Goal: Task Accomplishment & Management: Manage account settings

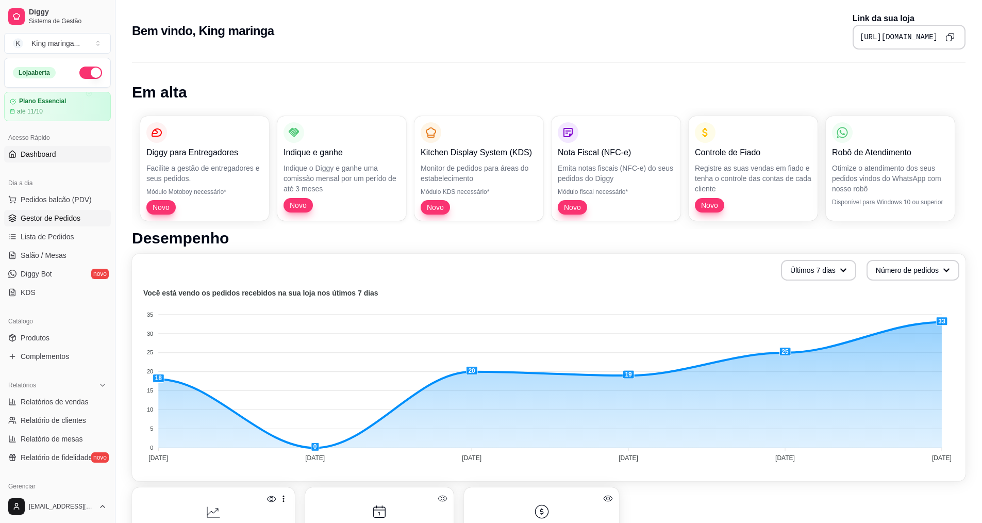
click at [75, 216] on span "Gestor de Pedidos" at bounding box center [51, 218] width 60 height 10
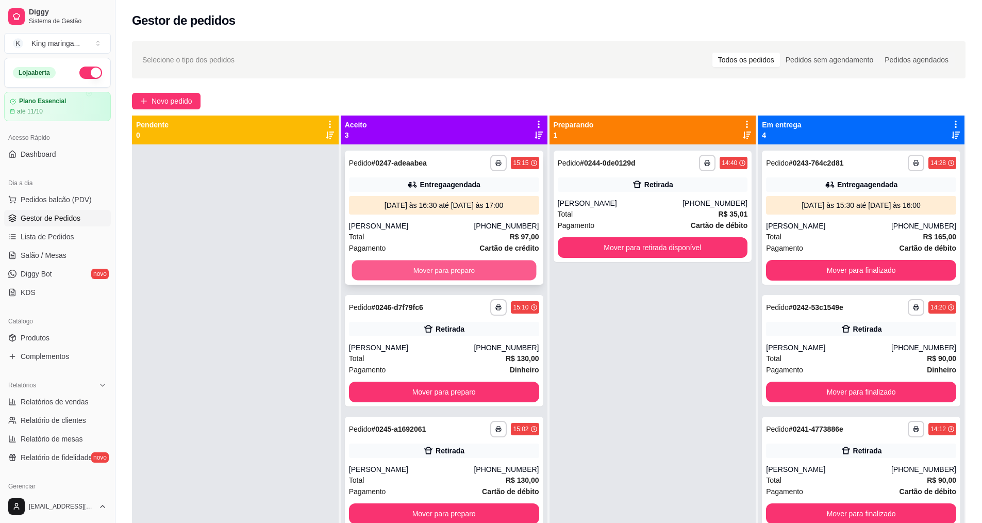
click at [468, 269] on button "Mover para preparo" at bounding box center [444, 270] width 185 height 20
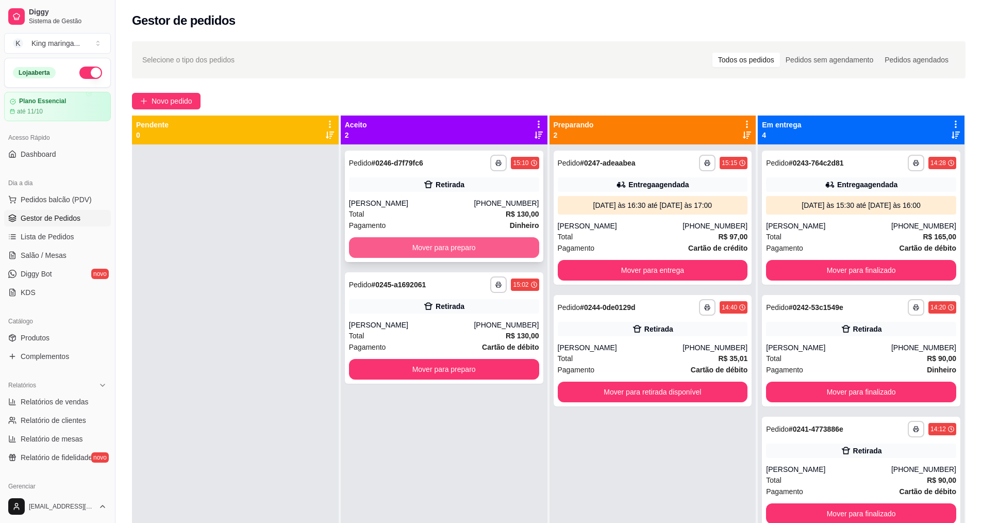
click at [468, 252] on button "Mover para preparo" at bounding box center [444, 247] width 190 height 21
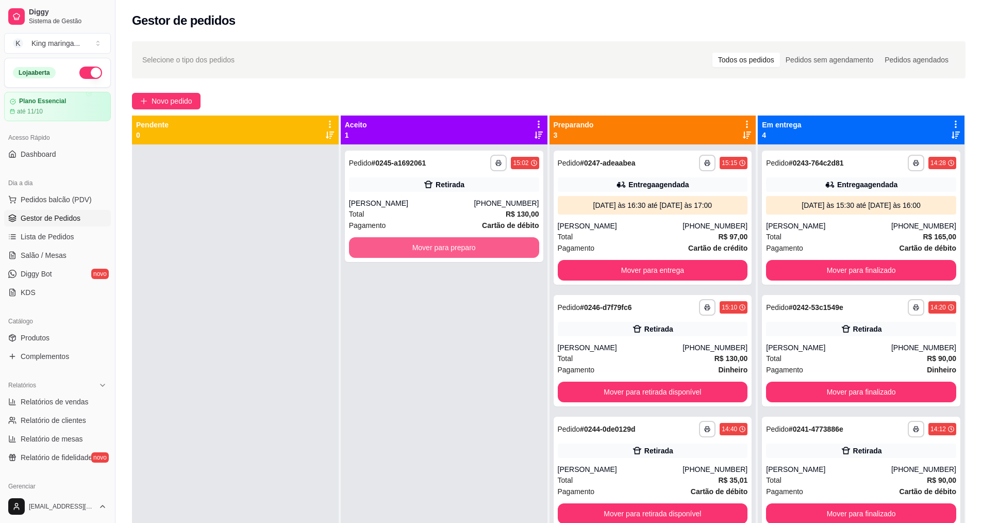
click at [468, 252] on button "Mover para preparo" at bounding box center [444, 247] width 190 height 21
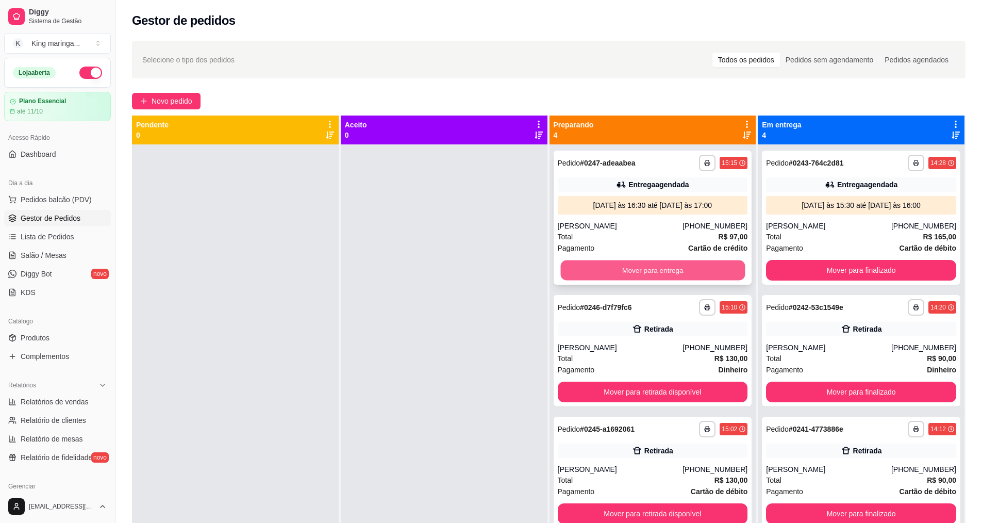
click at [673, 266] on button "Mover para entrega" at bounding box center [653, 270] width 185 height 20
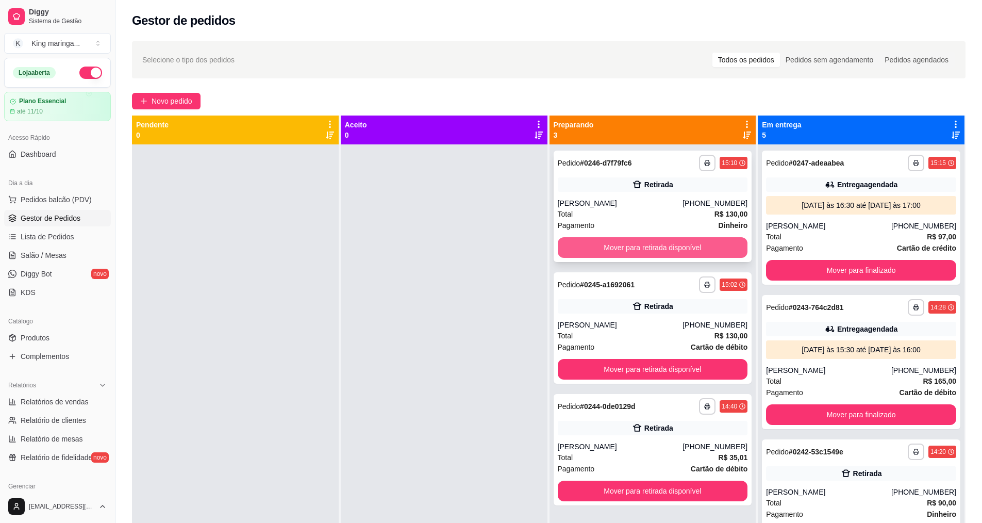
click at [688, 248] on button "Mover para retirada disponível" at bounding box center [653, 247] width 190 height 21
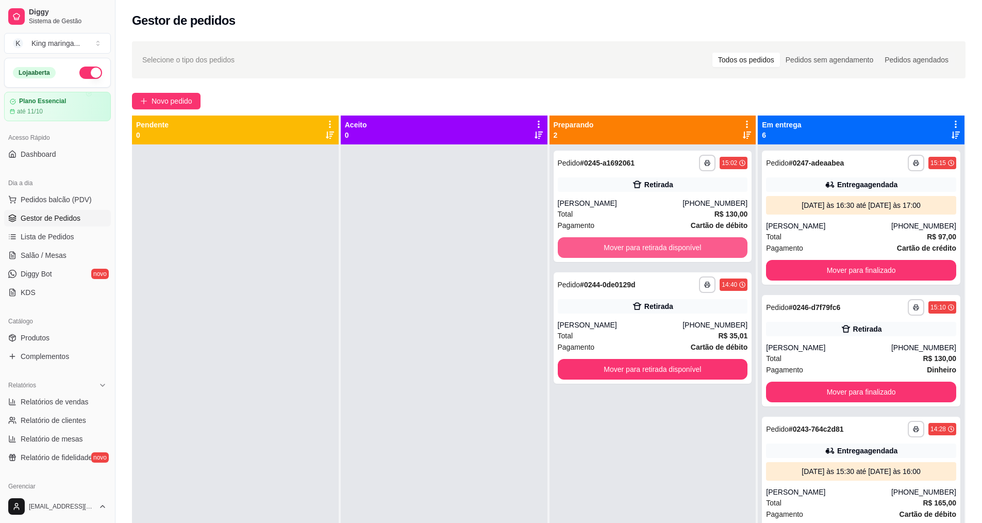
click at [688, 248] on button "Mover para retirada disponível" at bounding box center [653, 247] width 190 height 21
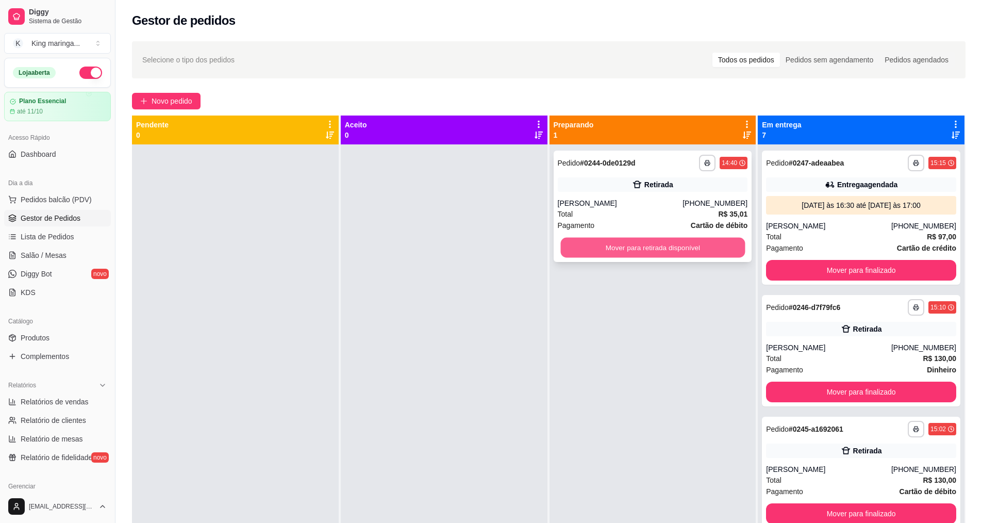
click at [688, 249] on button "Mover para retirada disponível" at bounding box center [653, 248] width 185 height 20
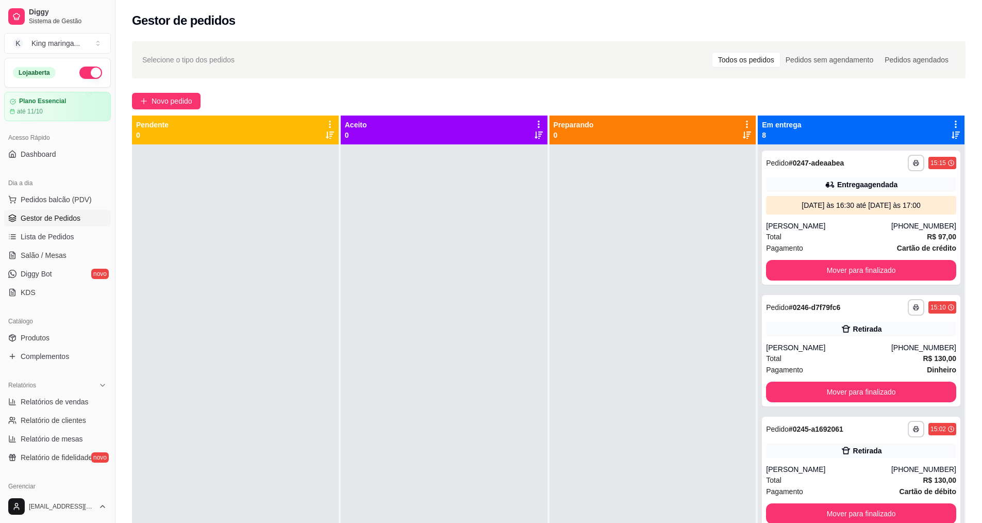
click at [294, 391] on div at bounding box center [235, 405] width 207 height 523
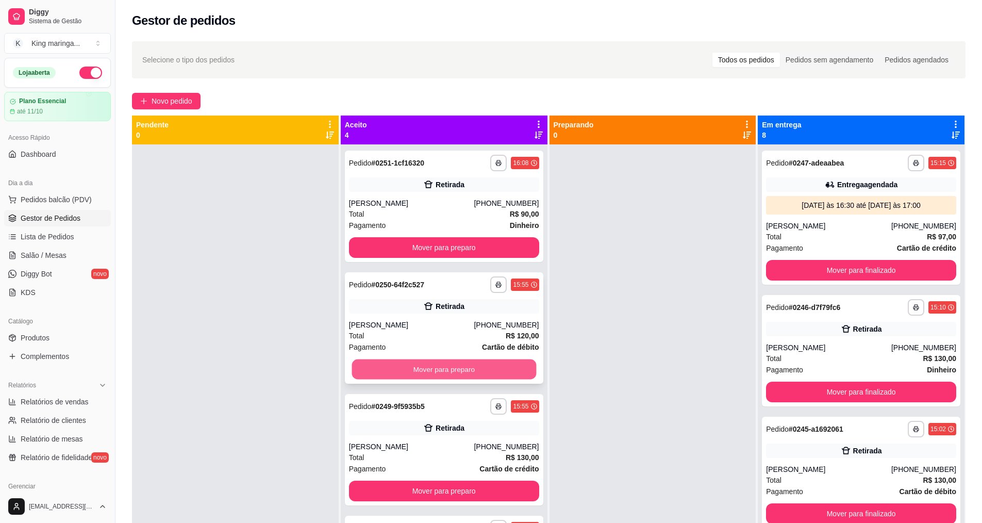
click at [432, 374] on button "Mover para preparo" at bounding box center [444, 369] width 185 height 20
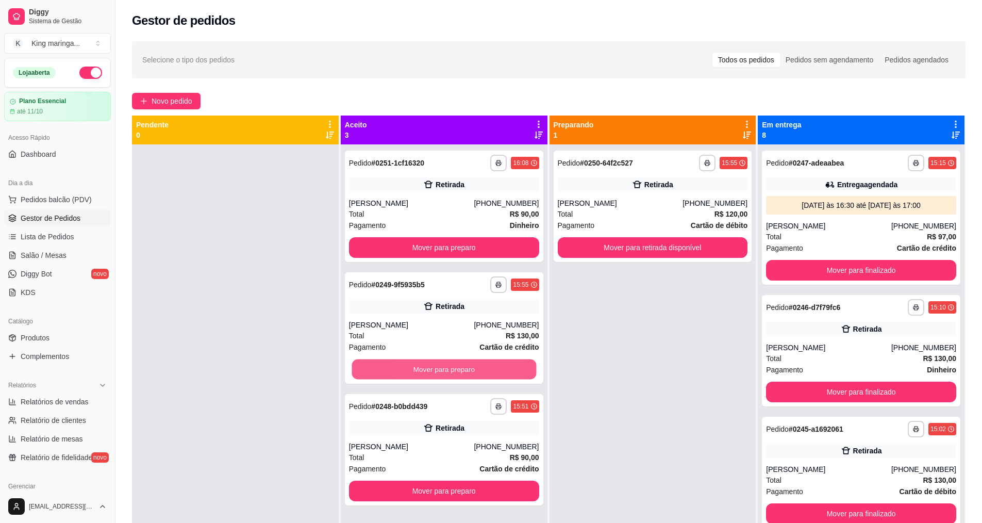
click at [432, 374] on button "Mover para preparo" at bounding box center [444, 369] width 185 height 20
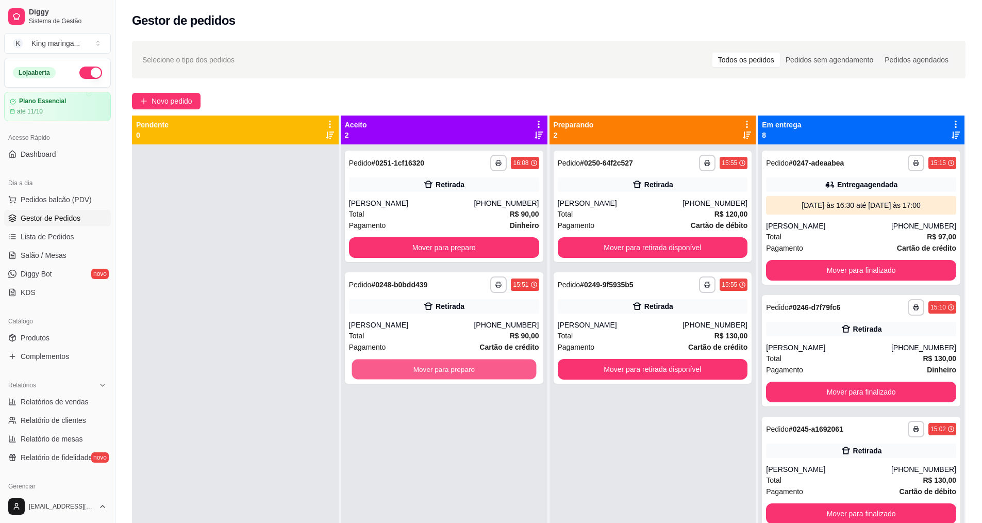
click at [432, 374] on button "Mover para preparo" at bounding box center [444, 369] width 185 height 20
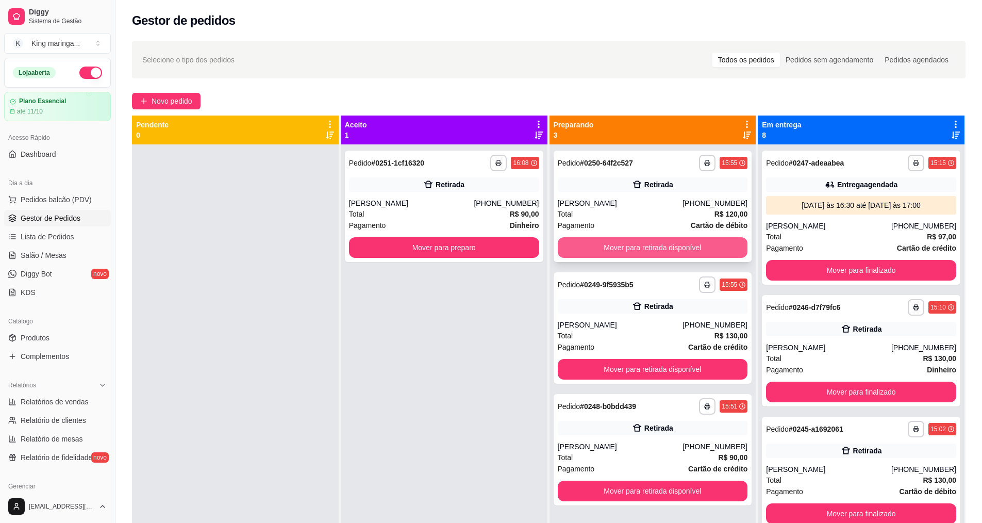
click at [635, 247] on button "Mover para retirada disponível" at bounding box center [653, 247] width 190 height 21
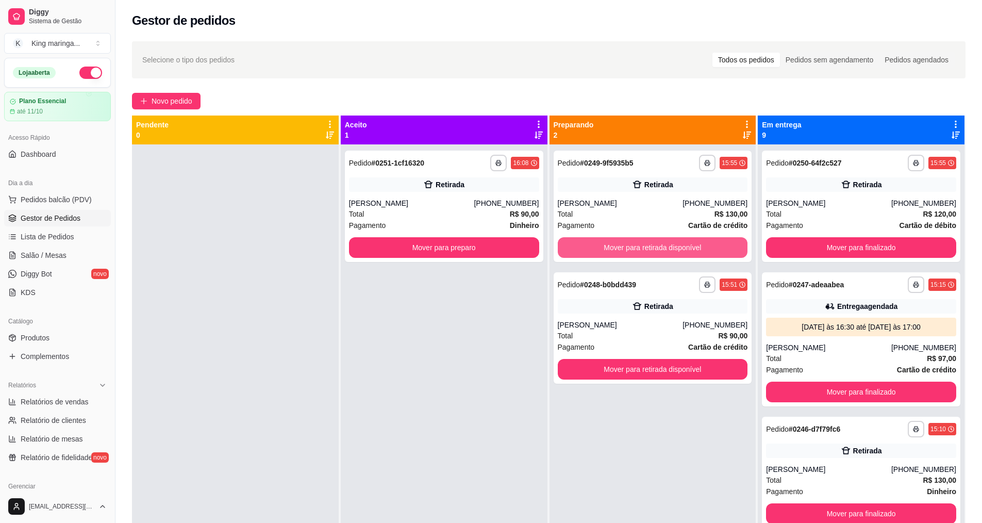
click at [634, 251] on button "Mover para retirada disponível" at bounding box center [653, 247] width 190 height 21
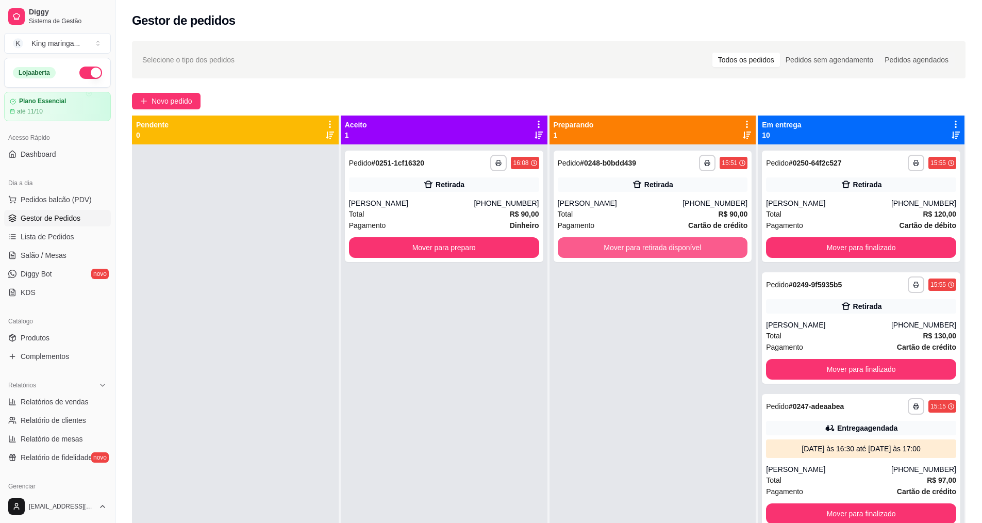
click at [634, 251] on button "Mover para retirada disponível" at bounding box center [653, 247] width 190 height 21
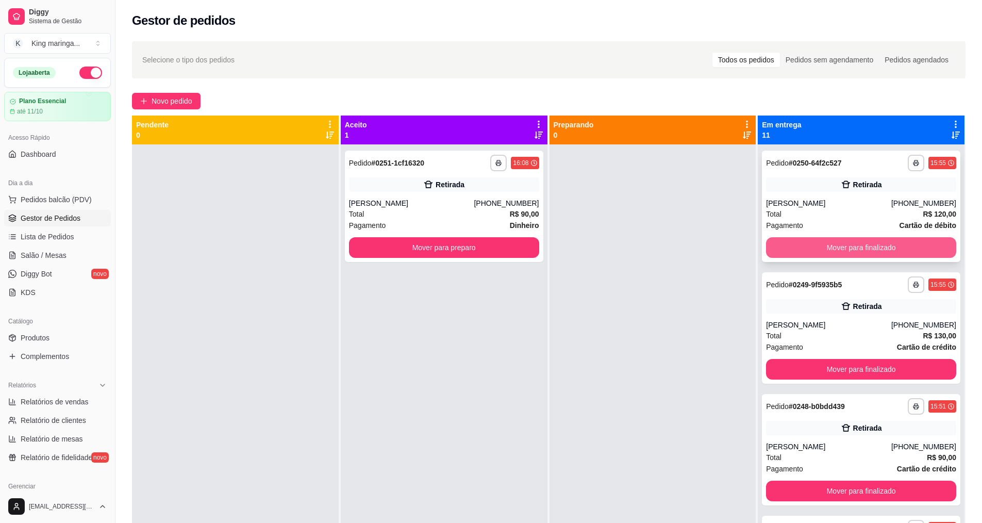
click at [799, 239] on button "Mover para finalizado" at bounding box center [861, 247] width 190 height 21
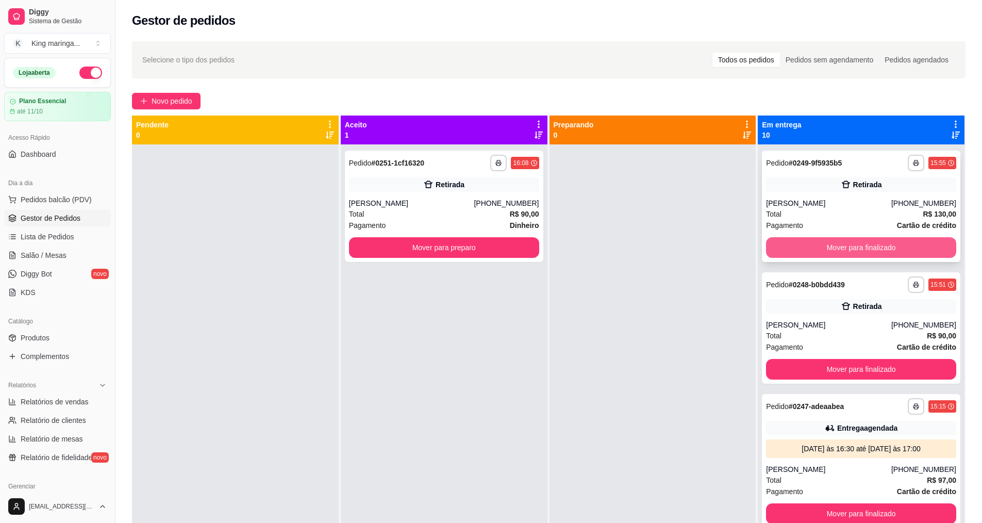
click at [809, 247] on button "Mover para finalizado" at bounding box center [861, 247] width 190 height 21
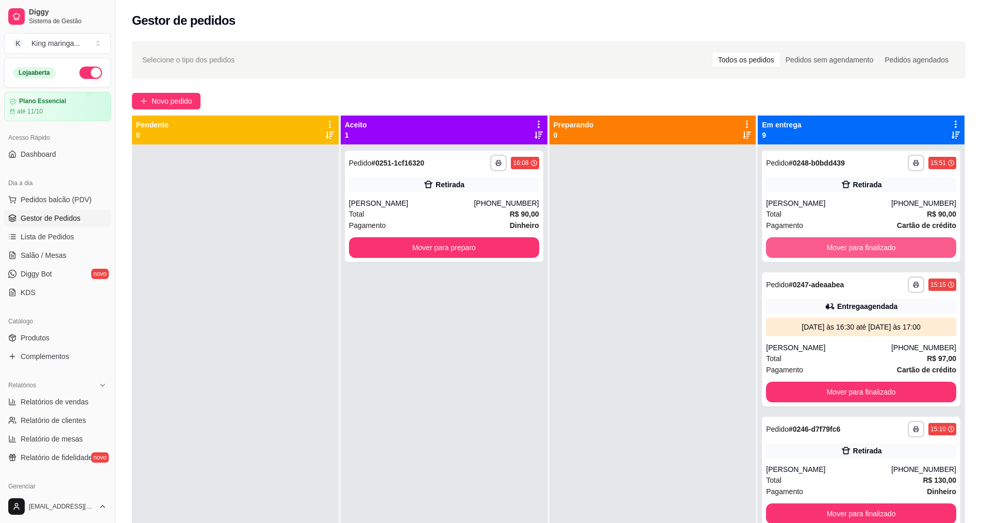
click at [809, 247] on button "Mover para finalizado" at bounding box center [861, 247] width 190 height 21
click at [839, 250] on button "Mover para finalizado" at bounding box center [861, 247] width 190 height 21
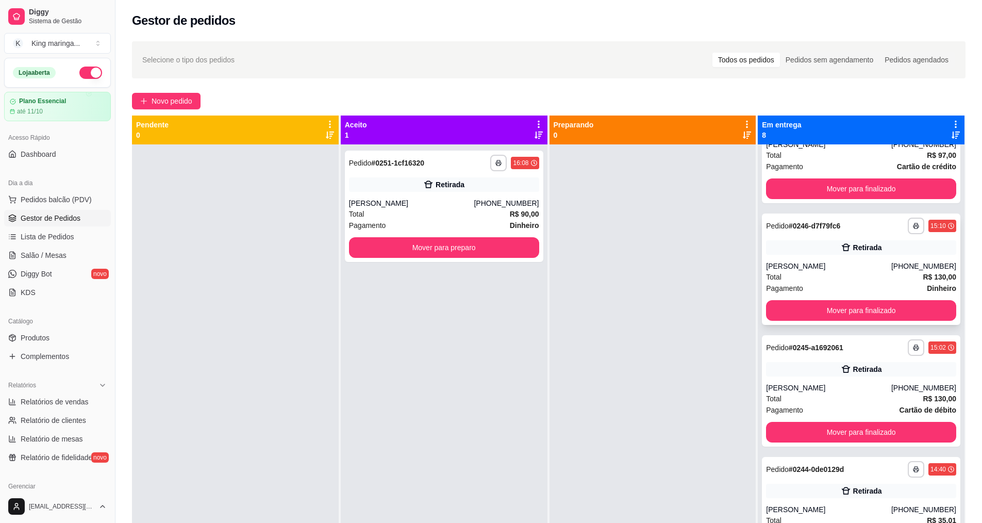
scroll to position [103, 0]
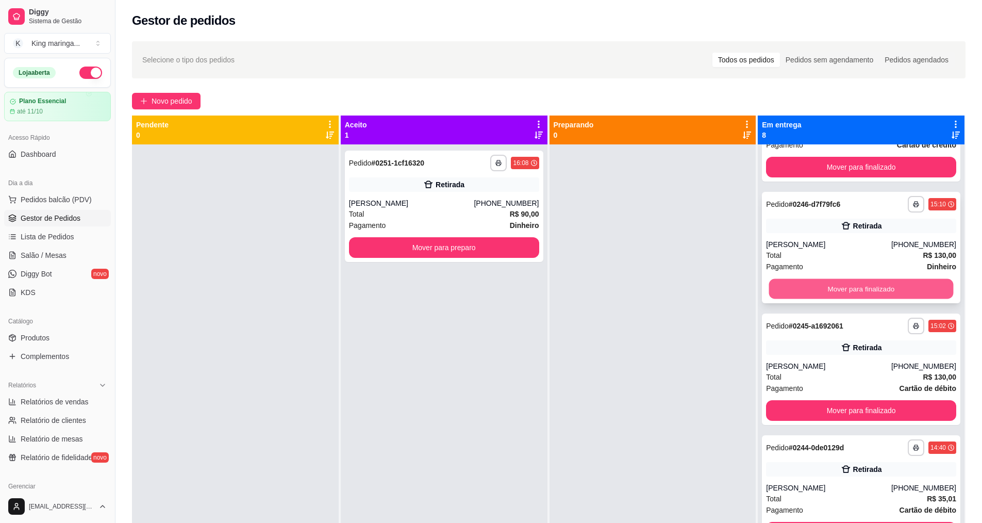
click at [830, 289] on button "Mover para finalizado" at bounding box center [861, 289] width 185 height 20
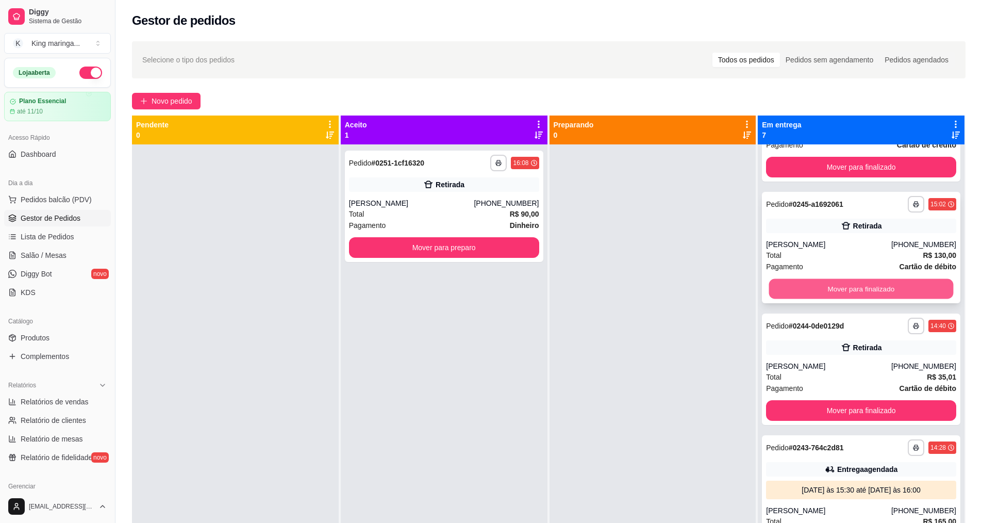
click at [832, 288] on button "Mover para finalizado" at bounding box center [861, 289] width 185 height 20
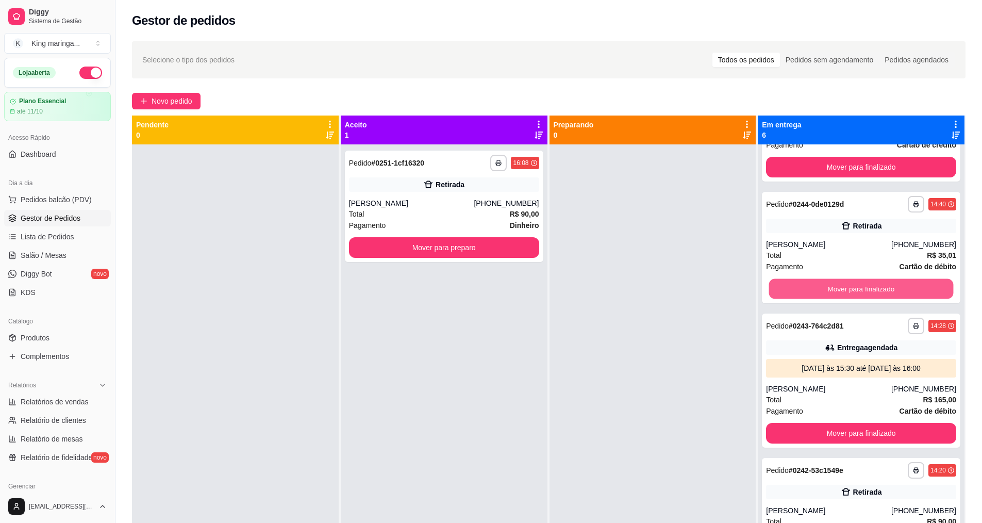
click at [832, 288] on button "Mover para finalizado" at bounding box center [861, 289] width 185 height 20
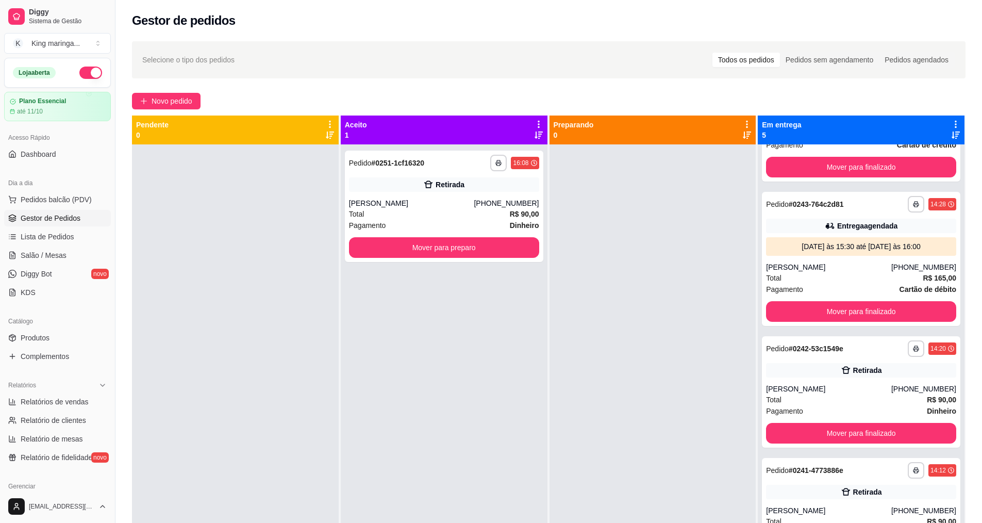
scroll to position [141, 0]
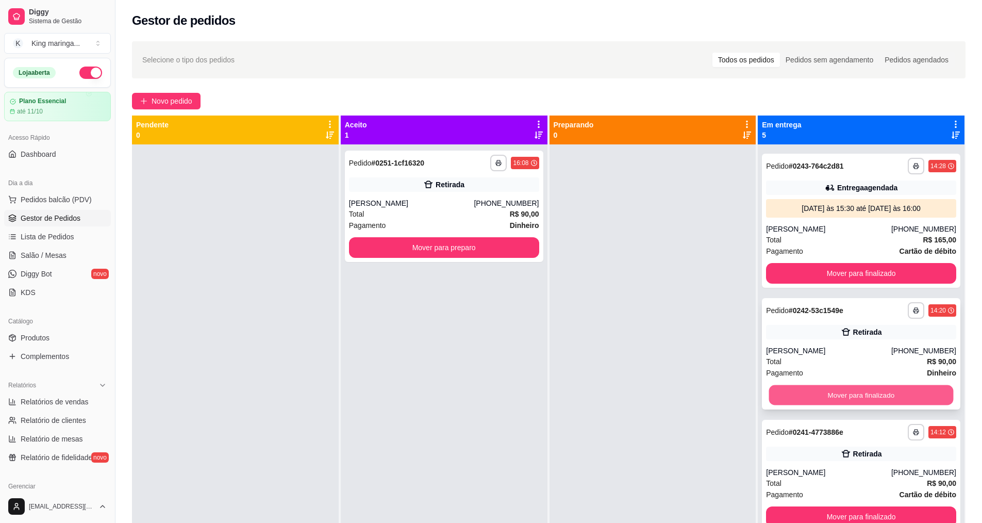
click at [833, 386] on button "Mover para finalizado" at bounding box center [861, 395] width 185 height 20
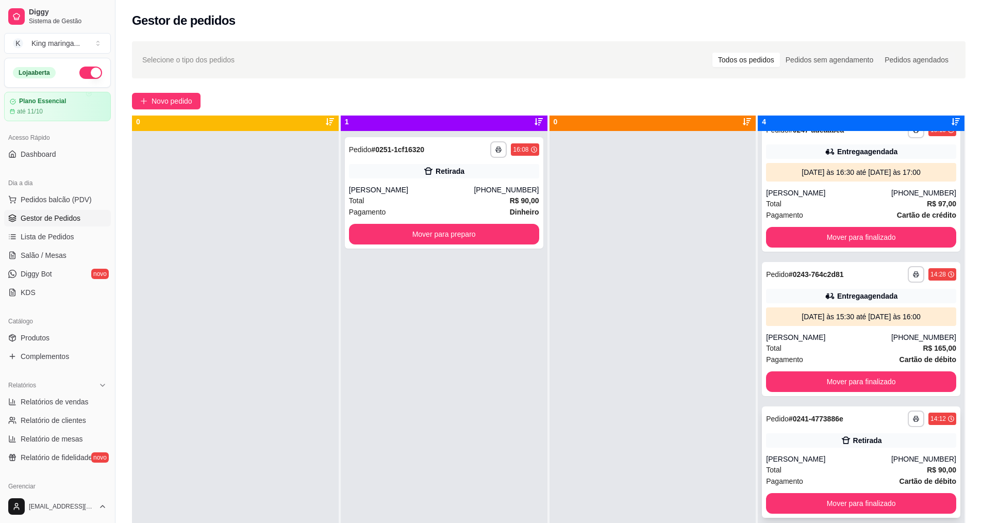
scroll to position [29, 0]
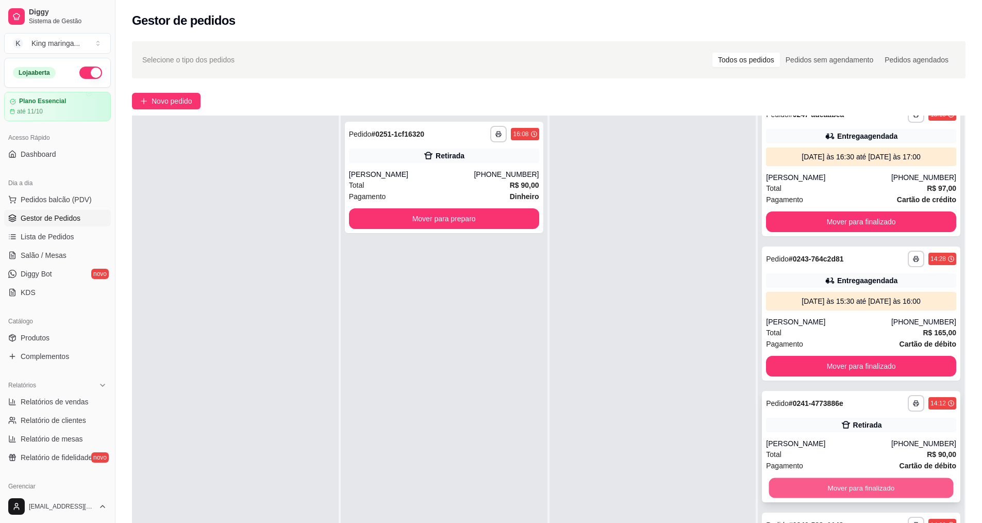
click at [851, 489] on button "Mover para finalizado" at bounding box center [861, 488] width 185 height 20
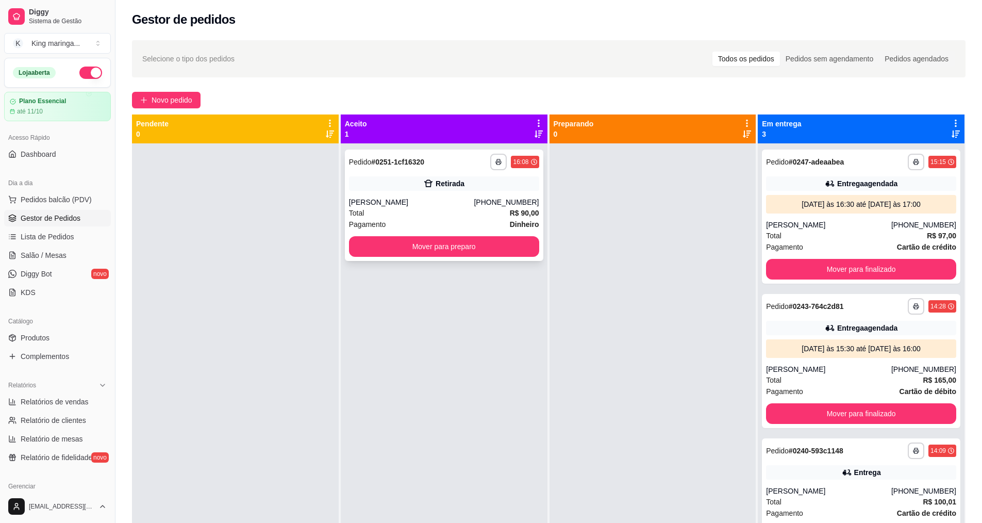
scroll to position [0, 0]
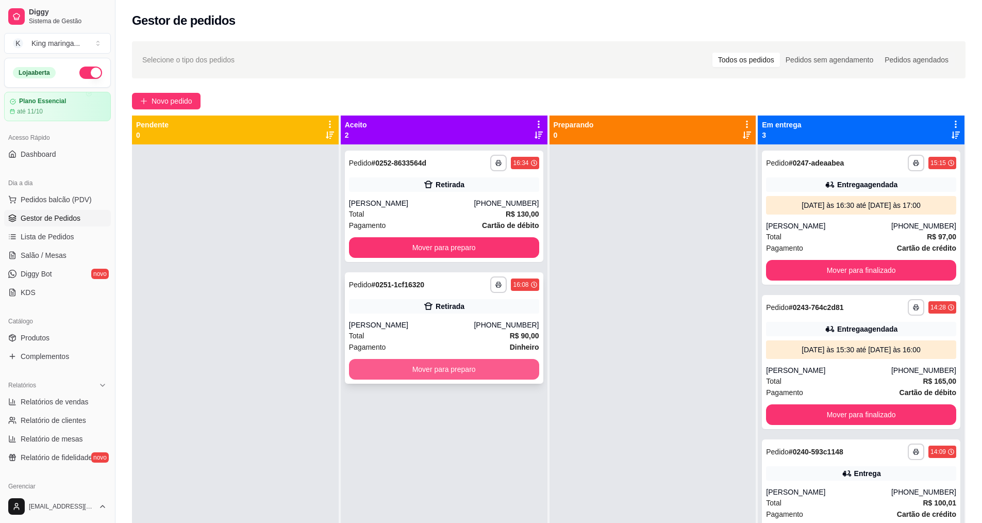
click at [408, 362] on button "Mover para preparo" at bounding box center [444, 369] width 190 height 21
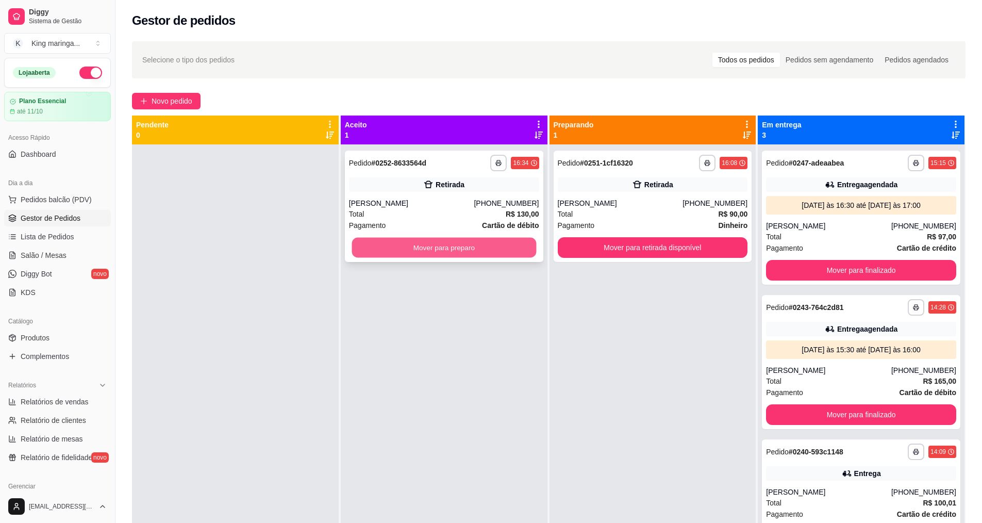
click at [447, 249] on button "Mover para preparo" at bounding box center [444, 248] width 185 height 20
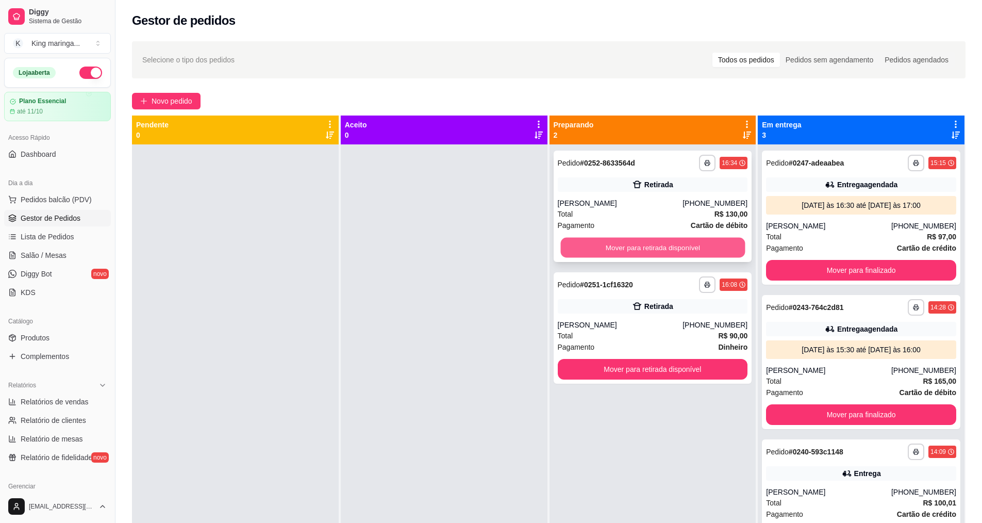
click at [608, 249] on button "Mover para retirada disponível" at bounding box center [653, 248] width 185 height 20
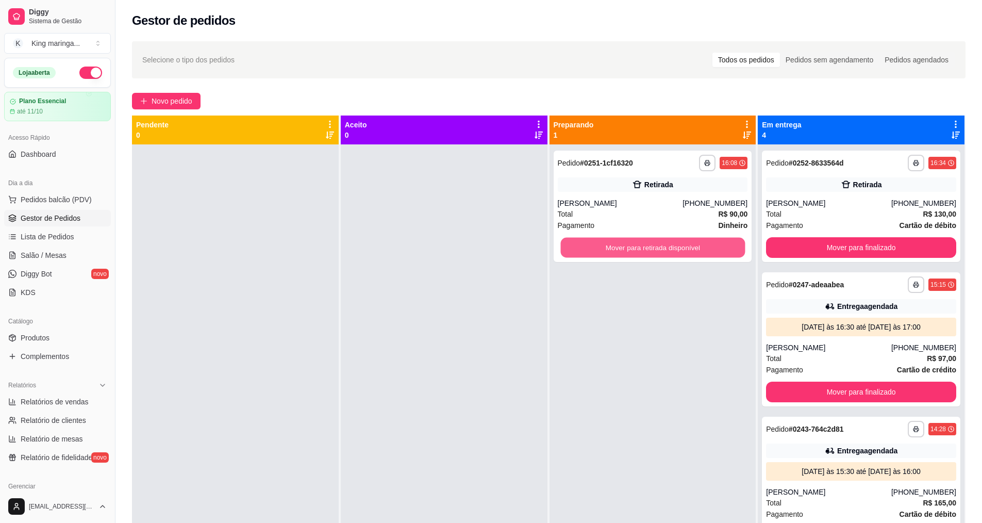
click at [606, 252] on button "Mover para retirada disponível" at bounding box center [653, 248] width 185 height 20
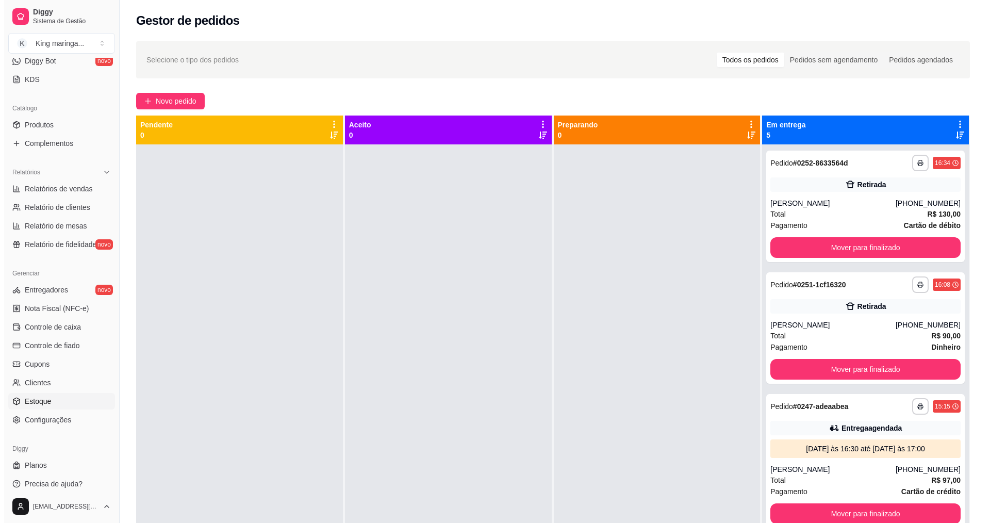
scroll to position [219, 0]
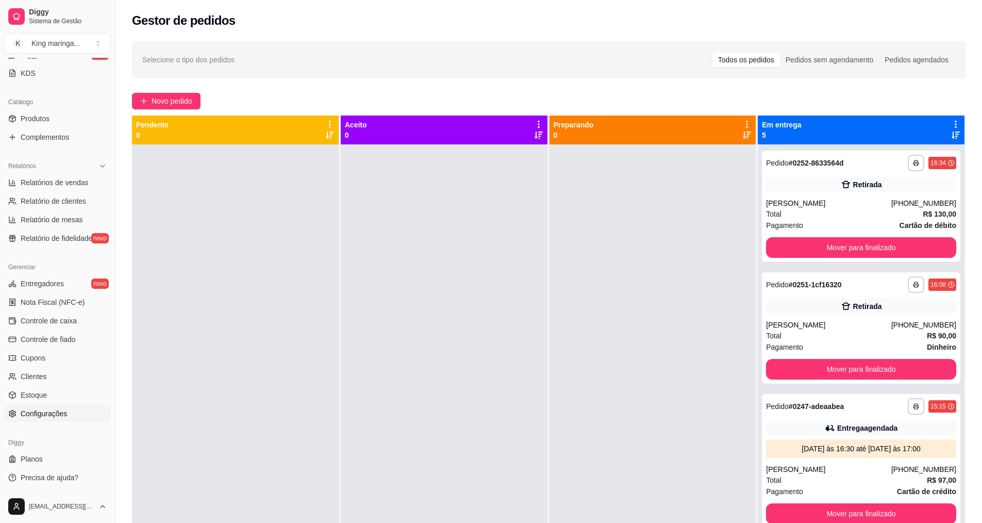
click at [68, 416] on link "Configurações" at bounding box center [57, 413] width 107 height 17
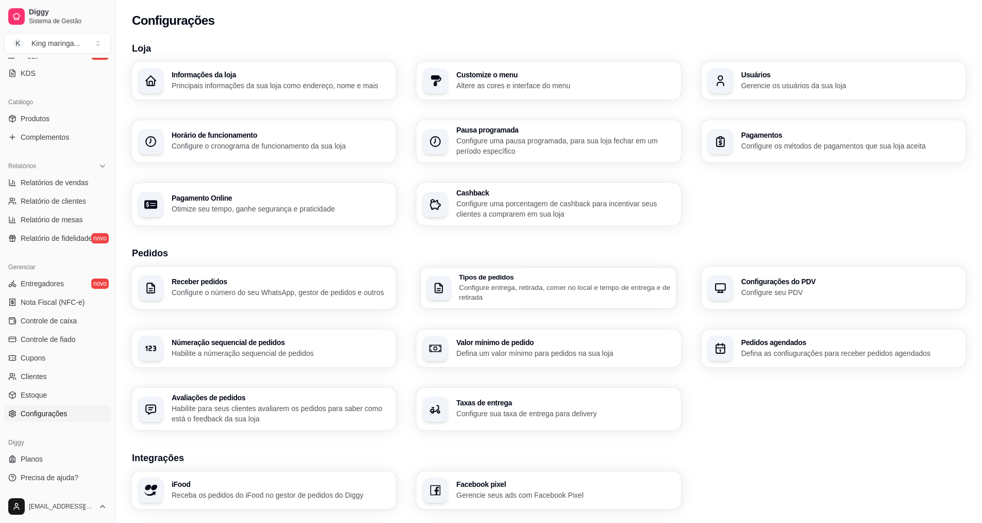
click at [497, 285] on p "Configure entrega, retirada, comer no local e tempo de entrega e de retirada" at bounding box center [565, 292] width 212 height 20
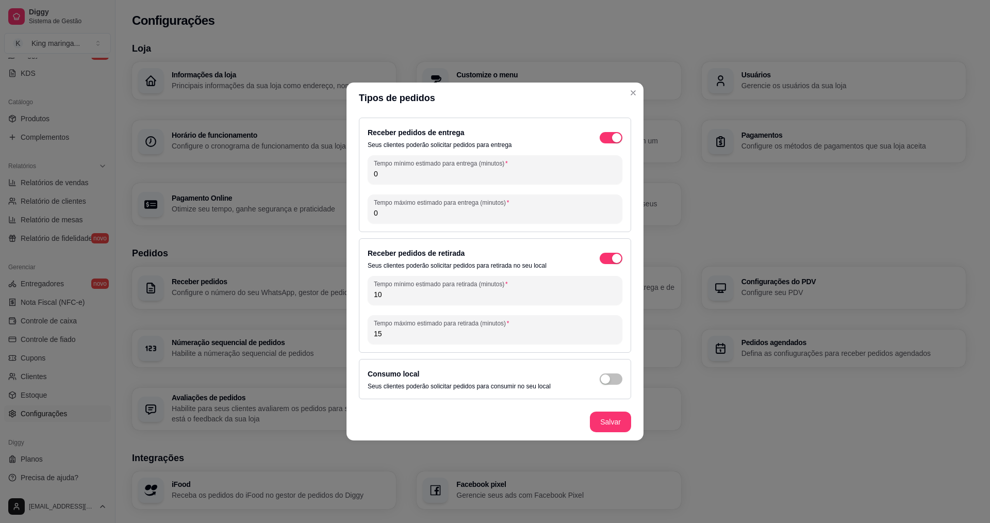
click at [615, 129] on div "Receber pedidos de entrega Seus clientes poderão solicitar pedidos para entrega" at bounding box center [495, 137] width 255 height 23
click at [615, 131] on div "Receber pedidos de entrega Seus clientes poderão solicitar pedidos para entrega" at bounding box center [495, 137] width 255 height 23
click at [612, 142] on span "button" at bounding box center [611, 137] width 23 height 11
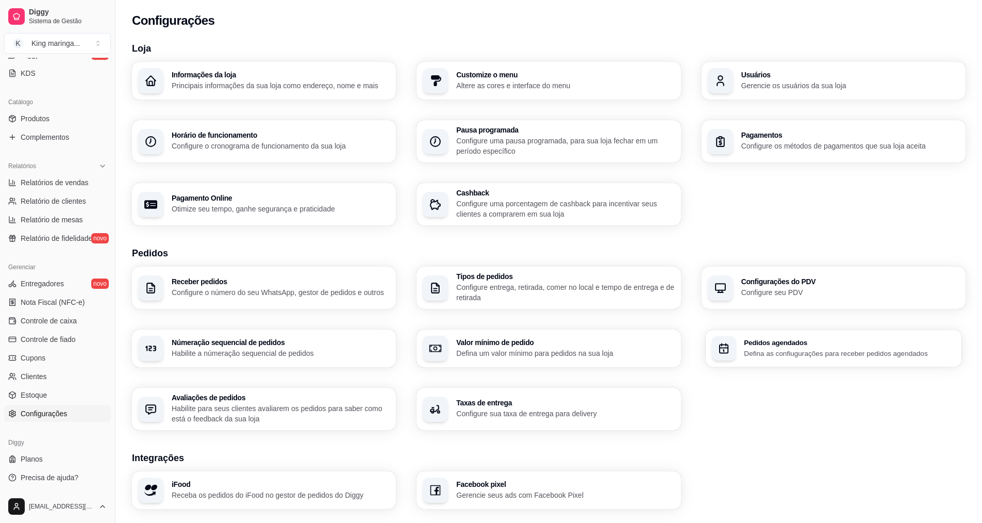
click at [778, 356] on p "Defina as confiugurações para receber pedidos agendados" at bounding box center [850, 353] width 212 height 10
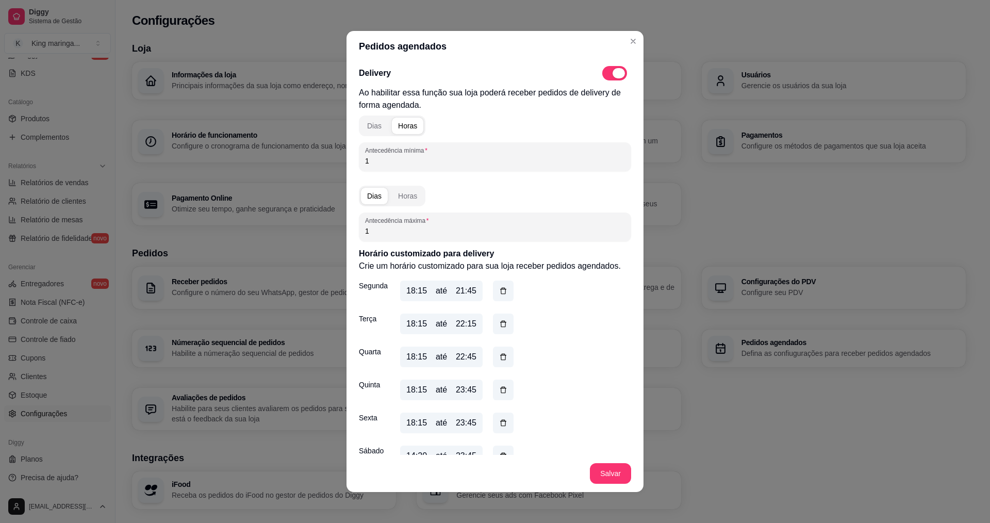
click at [614, 75] on span at bounding box center [614, 73] width 25 height 14
click at [609, 75] on input "checkbox" at bounding box center [605, 78] width 7 height 7
checkbox input "false"
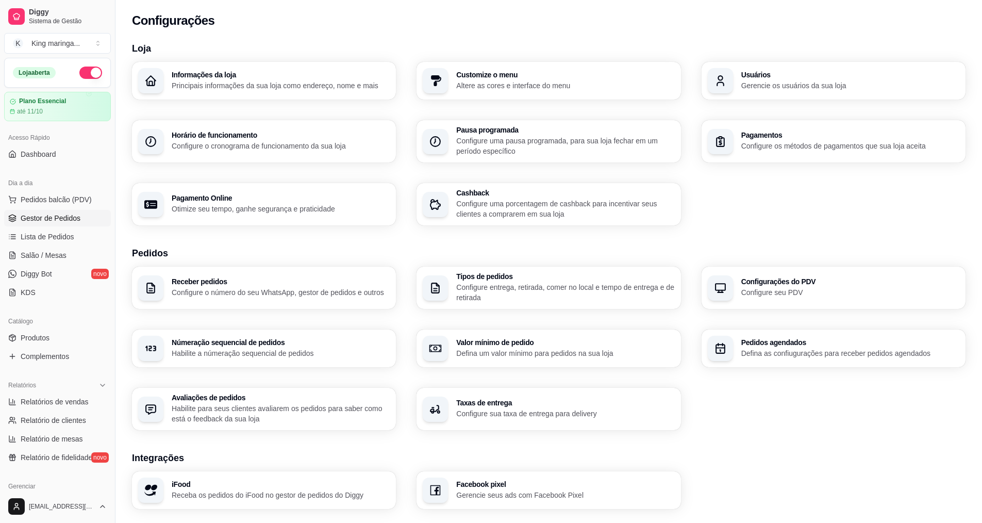
click at [90, 211] on link "Gestor de Pedidos" at bounding box center [57, 218] width 107 height 17
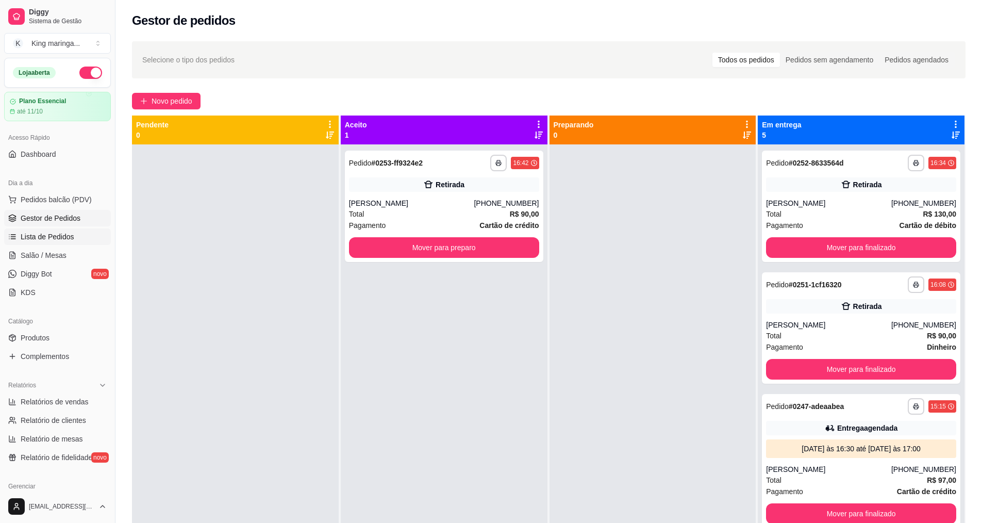
click at [64, 241] on span "Lista de Pedidos" at bounding box center [48, 237] width 54 height 10
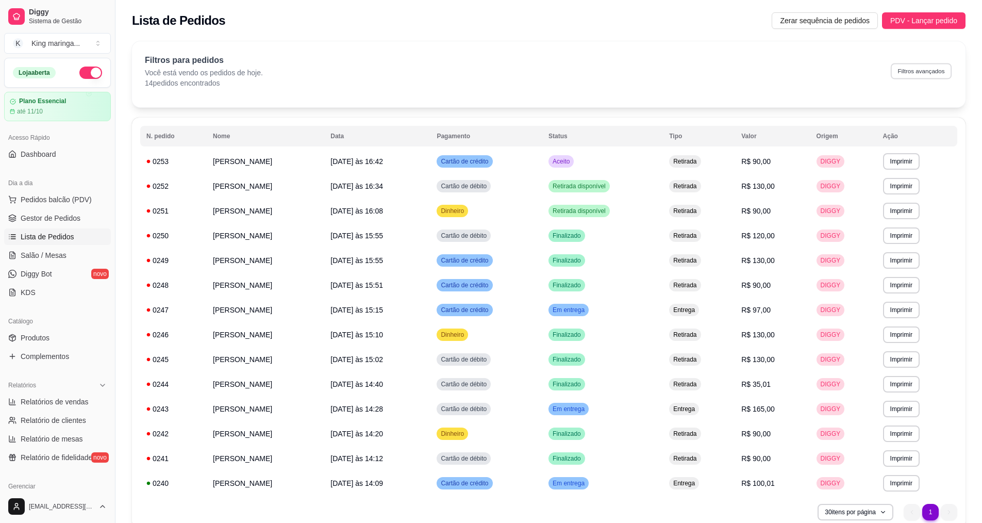
click at [908, 74] on button "Filtros avançados" at bounding box center [921, 71] width 61 height 16
select select "0"
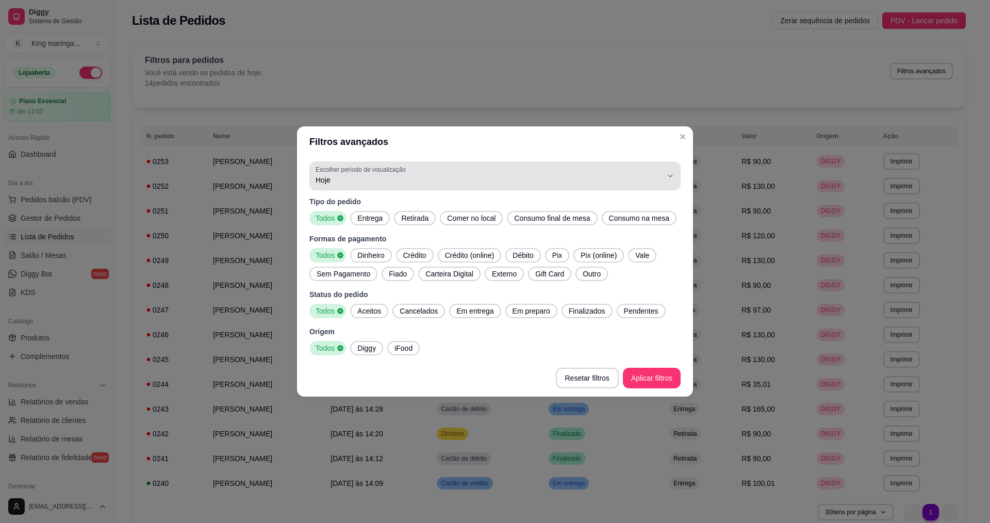
click at [437, 179] on span "Hoje" at bounding box center [489, 180] width 347 height 10
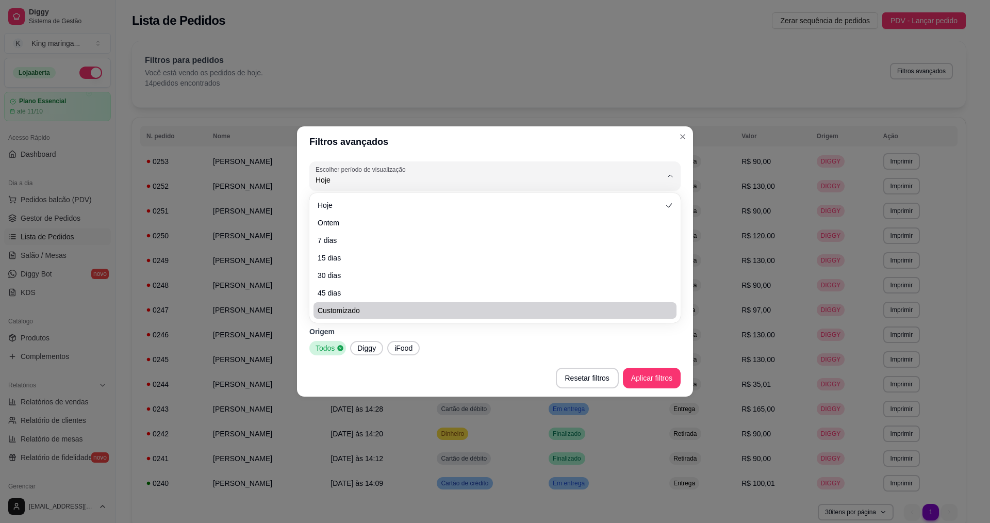
click at [532, 369] on footer "Resetar filtros Aplicar filtros" at bounding box center [495, 377] width 396 height 37
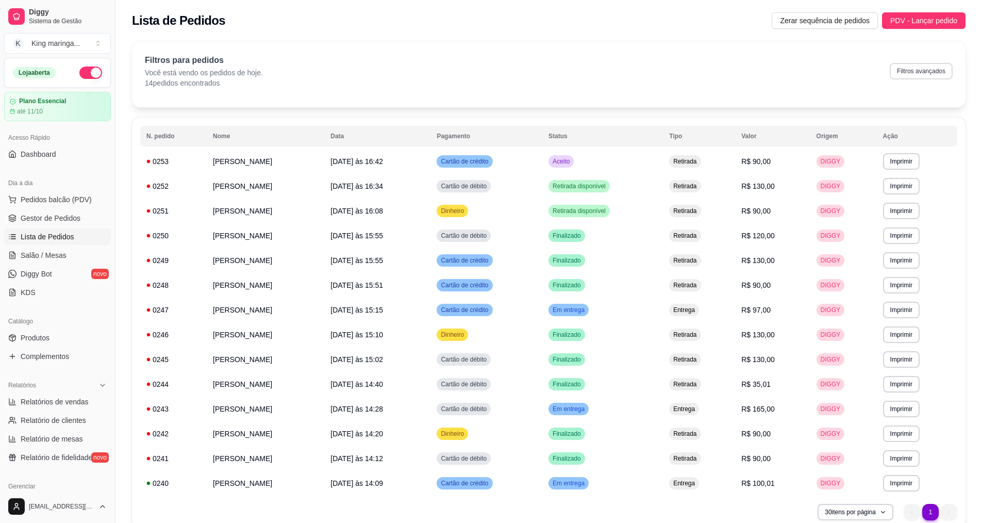
click at [927, 70] on button "Filtros avançados" at bounding box center [921, 71] width 63 height 17
select select "0"
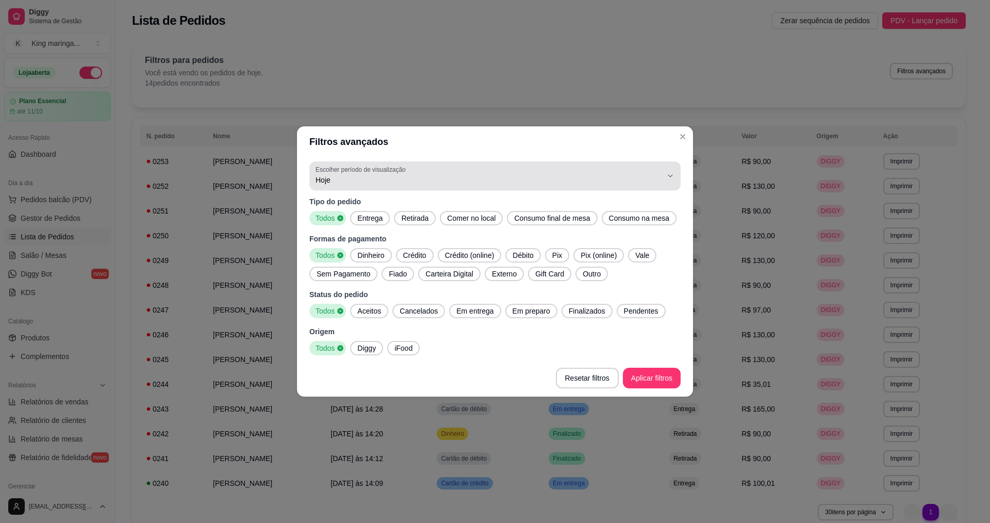
click at [417, 181] on span "Hoje" at bounding box center [489, 180] width 347 height 10
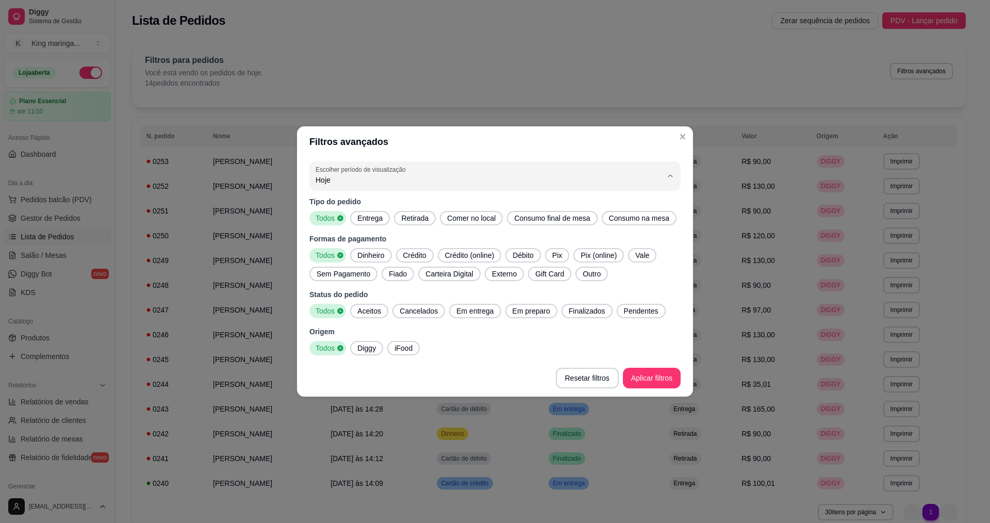
click at [348, 307] on span "Customizado" at bounding box center [490, 306] width 331 height 10
type input "-1"
select select "-1"
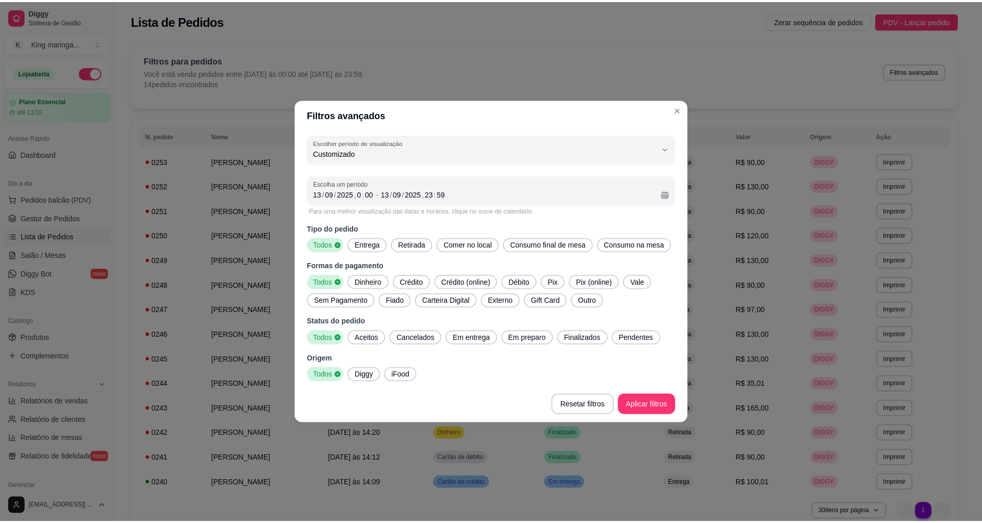
scroll to position [10, 0]
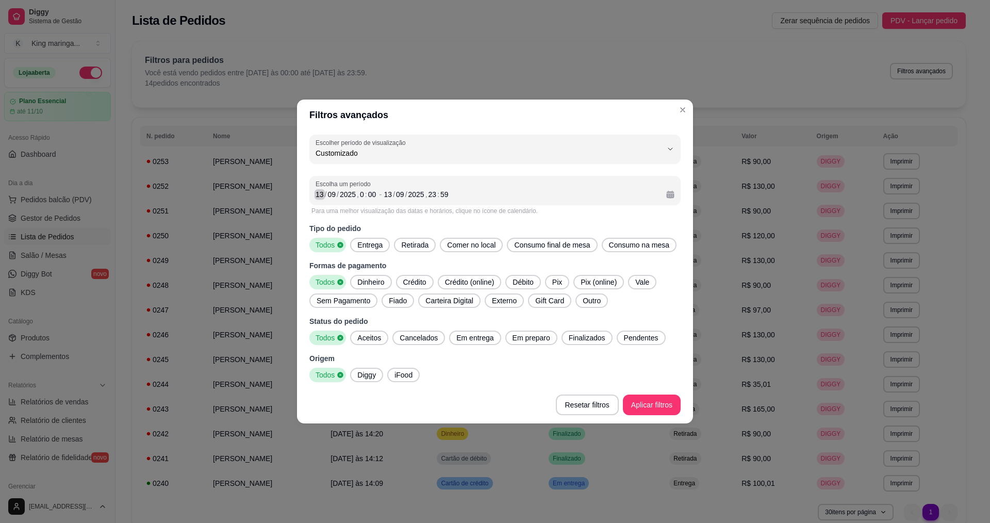
click at [322, 196] on div "13" at bounding box center [320, 194] width 10 height 10
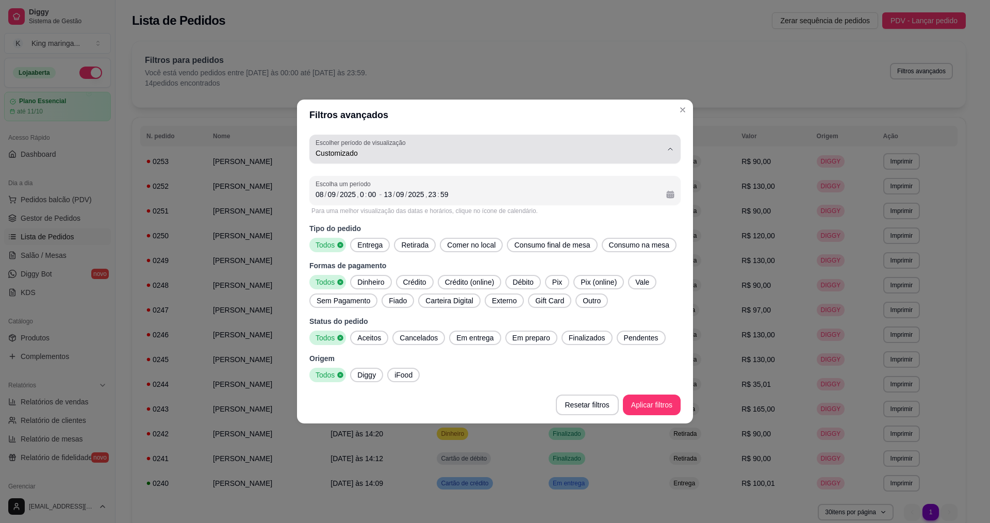
click at [581, 160] on button "Escolher período de visualização Customizado" at bounding box center [494, 149] width 371 height 29
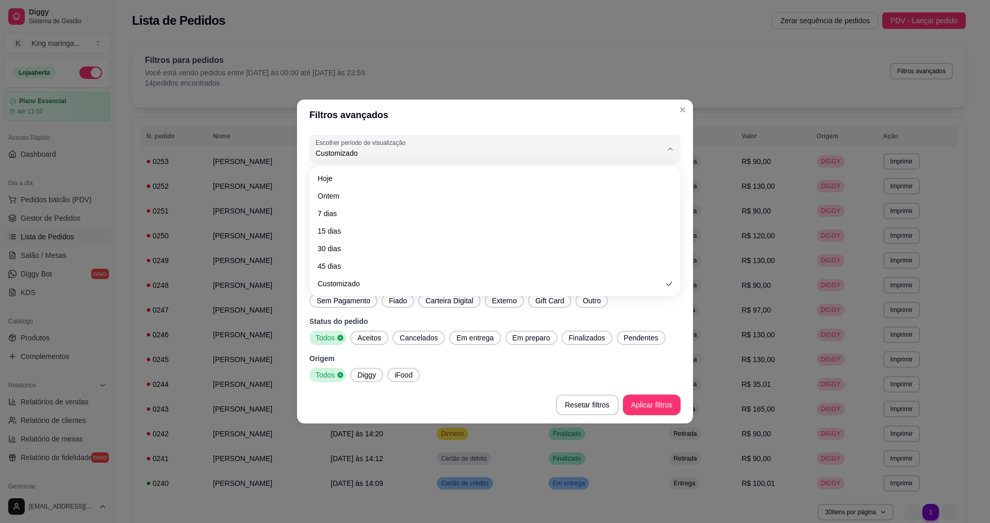
click at [610, 123] on header "Filtros avançados" at bounding box center [495, 115] width 396 height 31
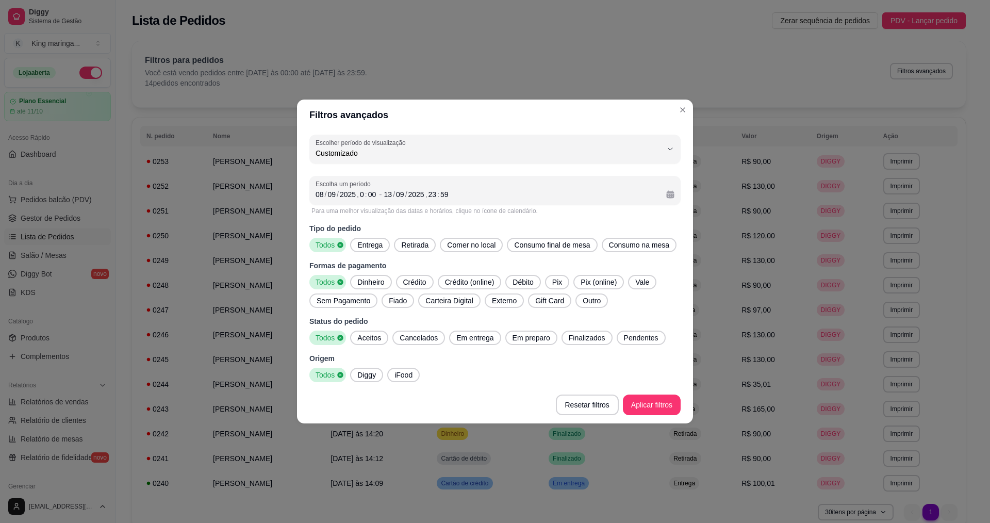
click at [362, 241] on span "Entrega" at bounding box center [370, 245] width 34 height 10
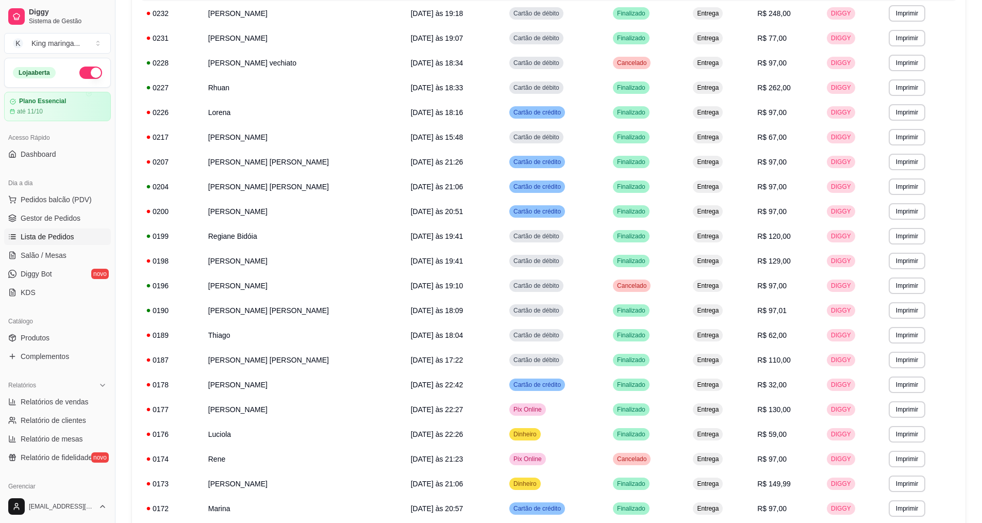
scroll to position [444, 0]
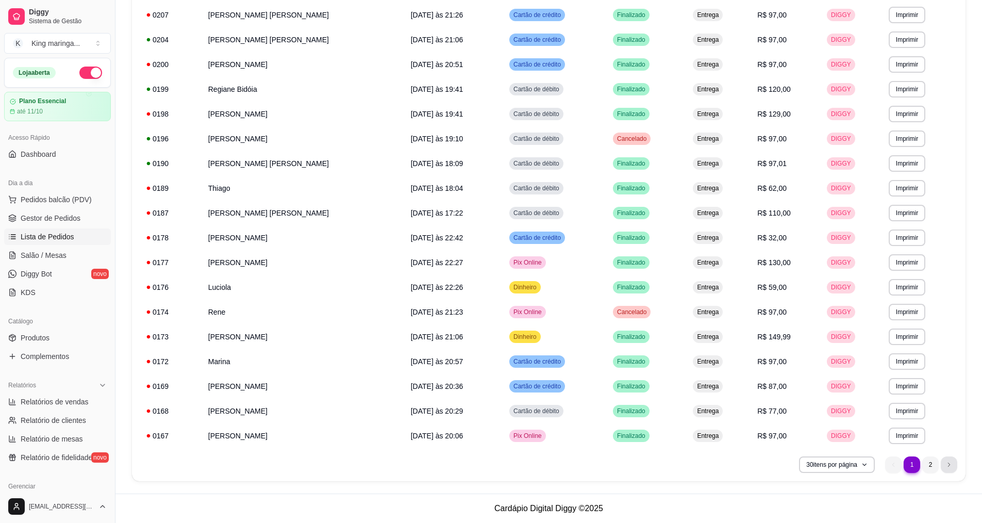
click at [942, 467] on li "next page button" at bounding box center [949, 464] width 17 height 17
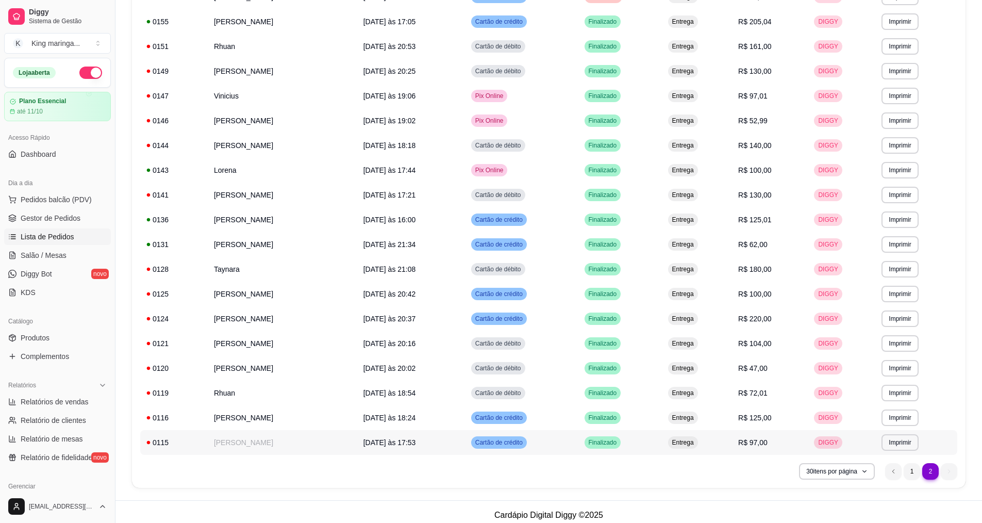
scroll to position [245, 0]
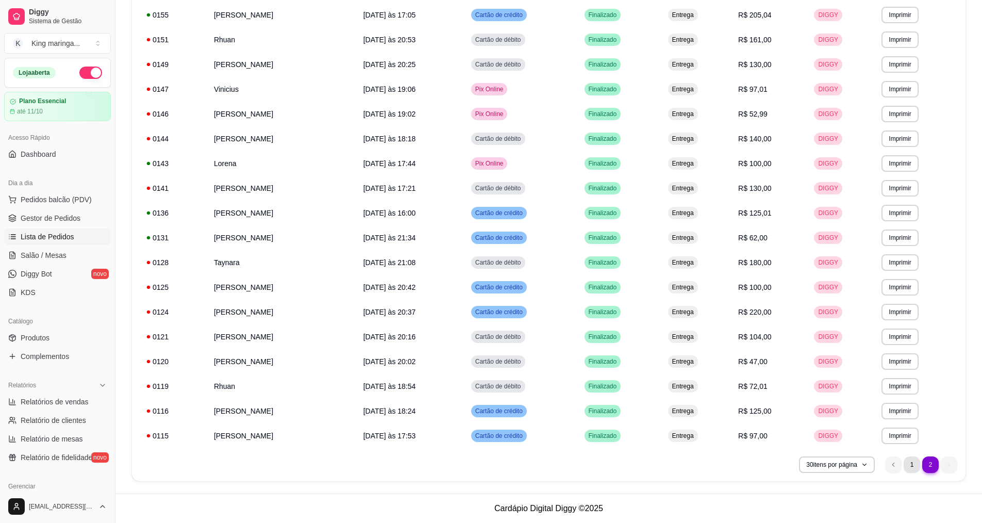
click at [912, 461] on li "1" at bounding box center [912, 464] width 17 height 17
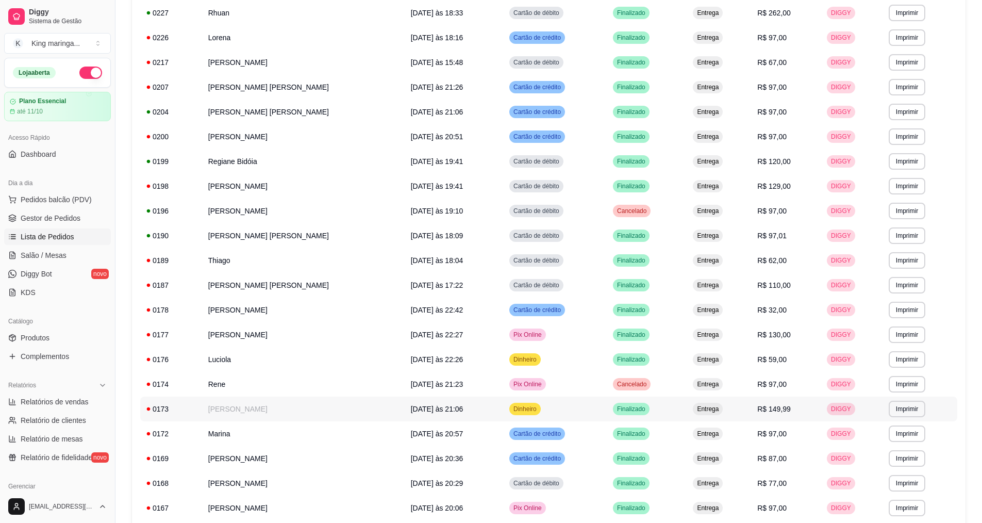
scroll to position [444, 0]
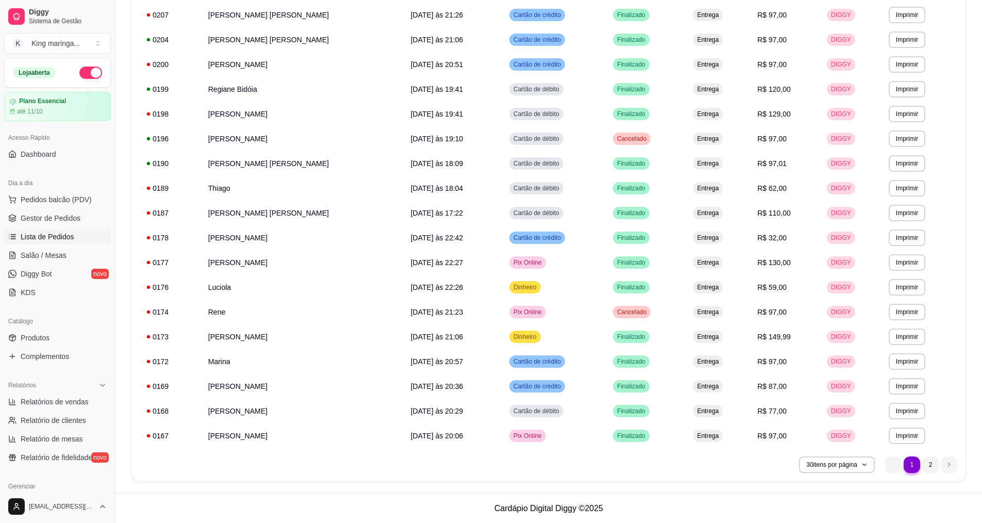
click at [886, 461] on ul "1 1 2" at bounding box center [921, 464] width 72 height 17
